Goal: Task Accomplishment & Management: Manage account settings

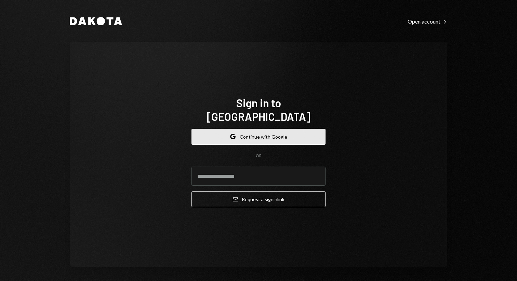
click at [252, 130] on button "Google Continue with Google" at bounding box center [258, 137] width 134 height 16
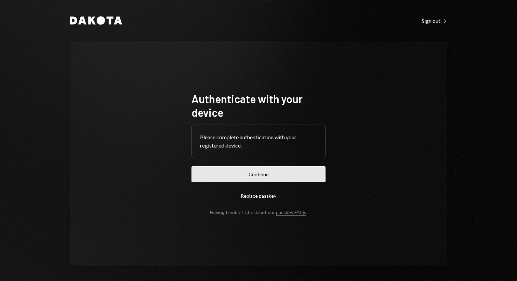
click at [249, 179] on button "Continue" at bounding box center [258, 175] width 134 height 16
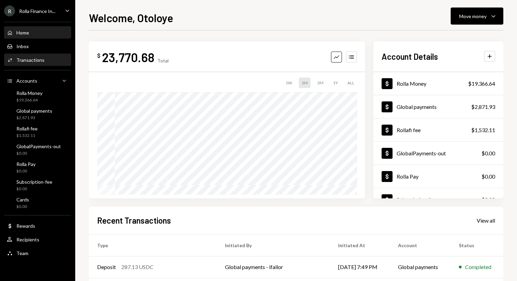
click at [25, 64] on div "Activities Transactions" at bounding box center [38, 60] width 62 height 12
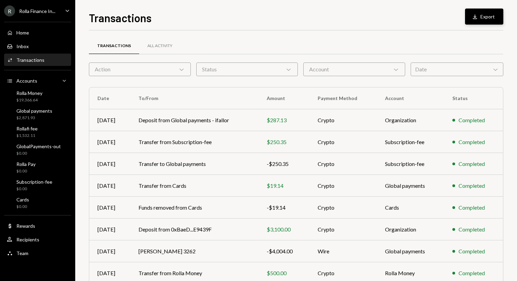
click at [482, 15] on button "Download Export" at bounding box center [484, 17] width 38 height 16
click at [160, 40] on div "All Activity" at bounding box center [159, 46] width 41 height 16
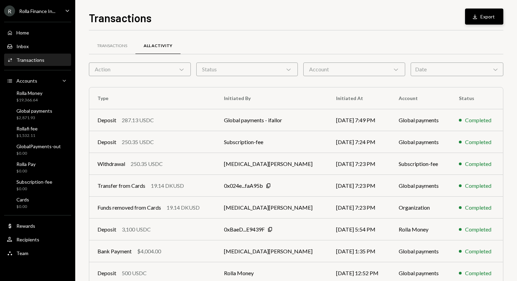
click at [487, 16] on button "Download Export" at bounding box center [484, 17] width 38 height 16
click at [51, 10] on div "Rolla Finance In..." at bounding box center [37, 11] width 36 height 6
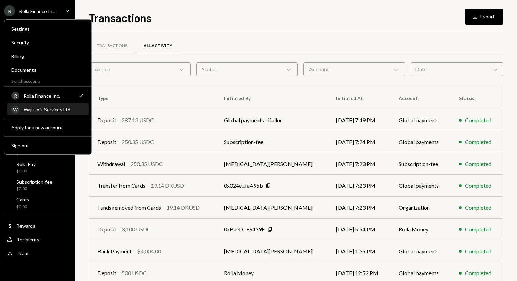
click at [36, 110] on div "Wajusoft Services Ltd" at bounding box center [54, 110] width 61 height 6
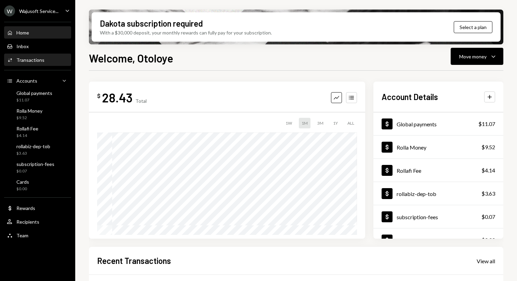
click at [32, 56] on div "Activities Transactions" at bounding box center [38, 60] width 62 height 12
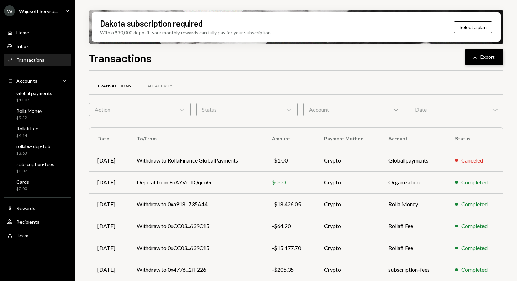
click at [485, 58] on button "Download Export" at bounding box center [484, 57] width 38 height 16
click at [156, 83] on div "All Activity" at bounding box center [159, 86] width 25 height 6
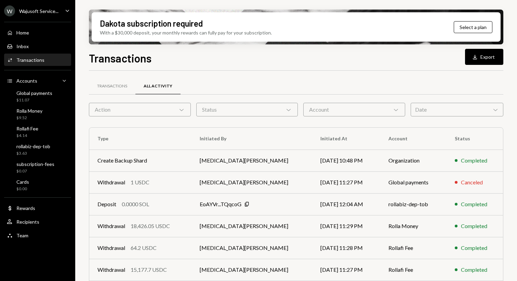
click at [416, 63] on div "Transactions Download Export" at bounding box center [296, 57] width 414 height 15
click at [484, 57] on button "Download Export" at bounding box center [484, 57] width 38 height 16
click at [200, 62] on div "Transactions Download Export" at bounding box center [296, 57] width 414 height 15
click at [43, 9] on div "Wajusoft Service..." at bounding box center [38, 11] width 39 height 6
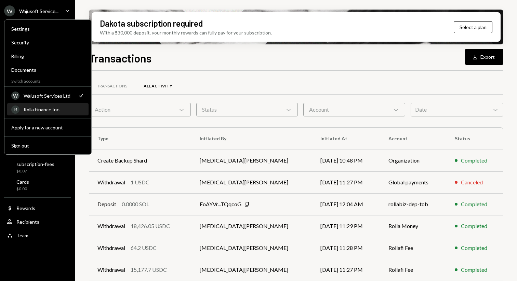
click at [42, 112] on div "Rolla Finance Inc." at bounding box center [54, 110] width 61 height 6
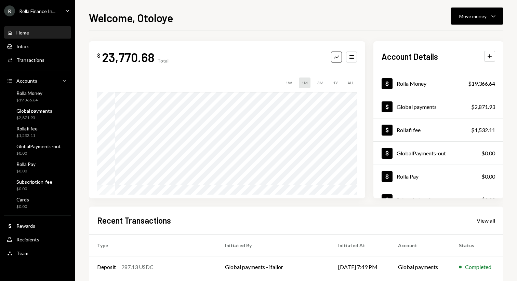
click at [42, 14] on div "R Rolla Finance In..." at bounding box center [29, 10] width 51 height 11
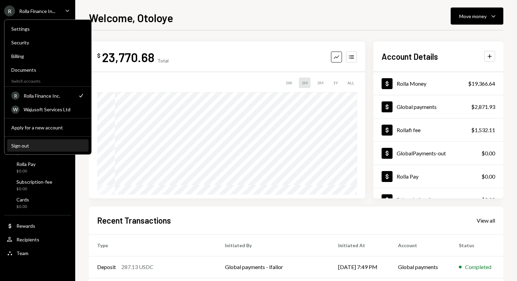
click at [27, 144] on div "Sign out" at bounding box center [47, 146] width 73 height 6
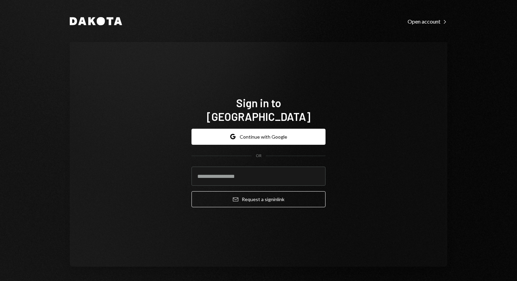
click at [235, 107] on h1 "Sign in to Dakota" at bounding box center [258, 109] width 134 height 27
click at [231, 106] on h1 "Sign in to Dakota" at bounding box center [258, 109] width 134 height 27
click at [222, 179] on body "Dakota Open account Right Caret Sign in to Dakota Google Continue with Google O…" at bounding box center [258, 140] width 517 height 281
type input "**********"
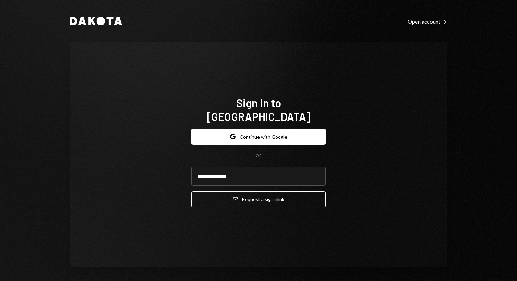
click at [436, 173] on div "**********" at bounding box center [259, 154] width 378 height 225
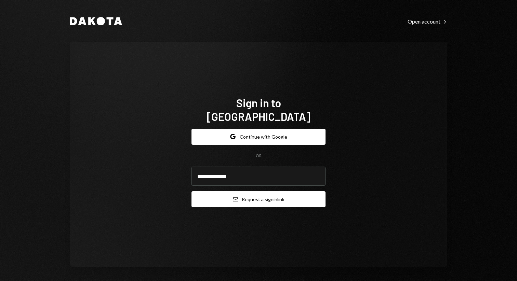
click at [289, 193] on button "Email Request a sign in link" at bounding box center [258, 199] width 134 height 16
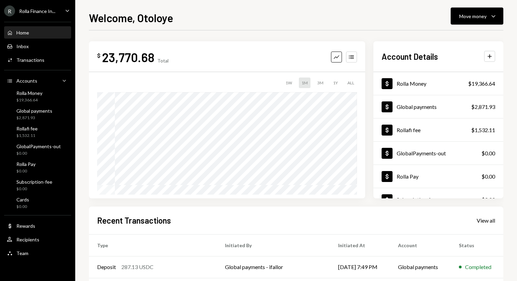
click at [256, 12] on div "Welcome, Otoloye Move money Caret Down" at bounding box center [296, 17] width 414 height 15
